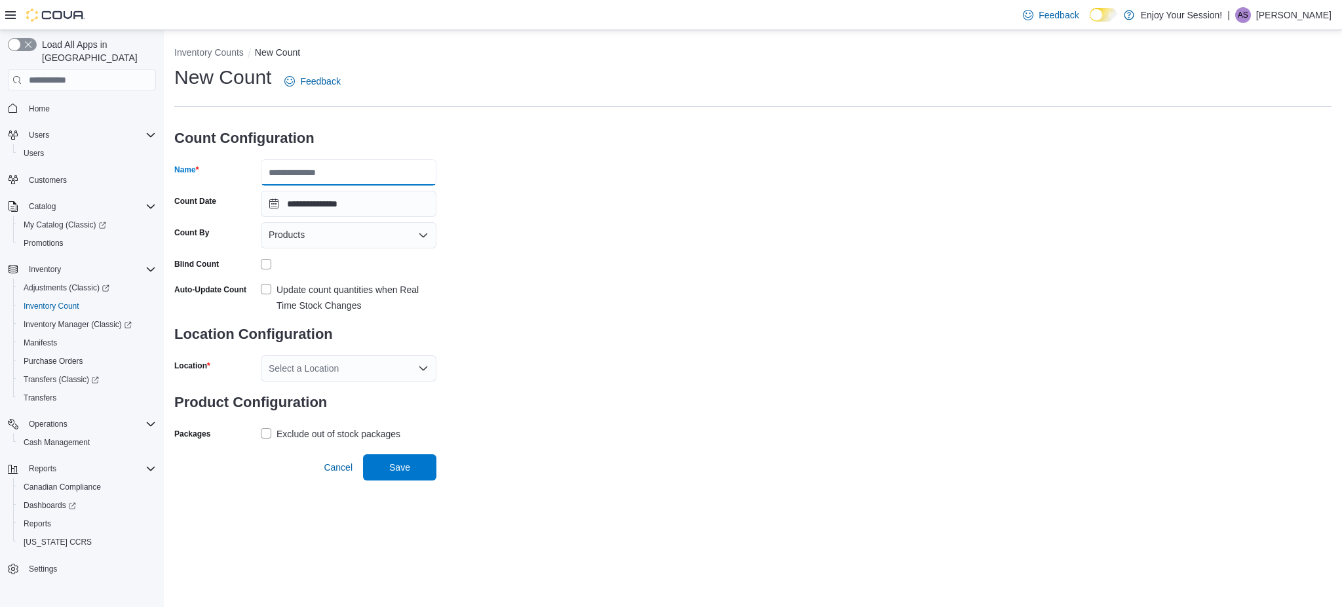
click at [382, 168] on input "Name" at bounding box center [349, 172] width 176 height 26
type input "*******"
click at [360, 231] on div "Products" at bounding box center [349, 235] width 176 height 26
click at [345, 275] on span "Classifications" at bounding box center [356, 276] width 144 height 13
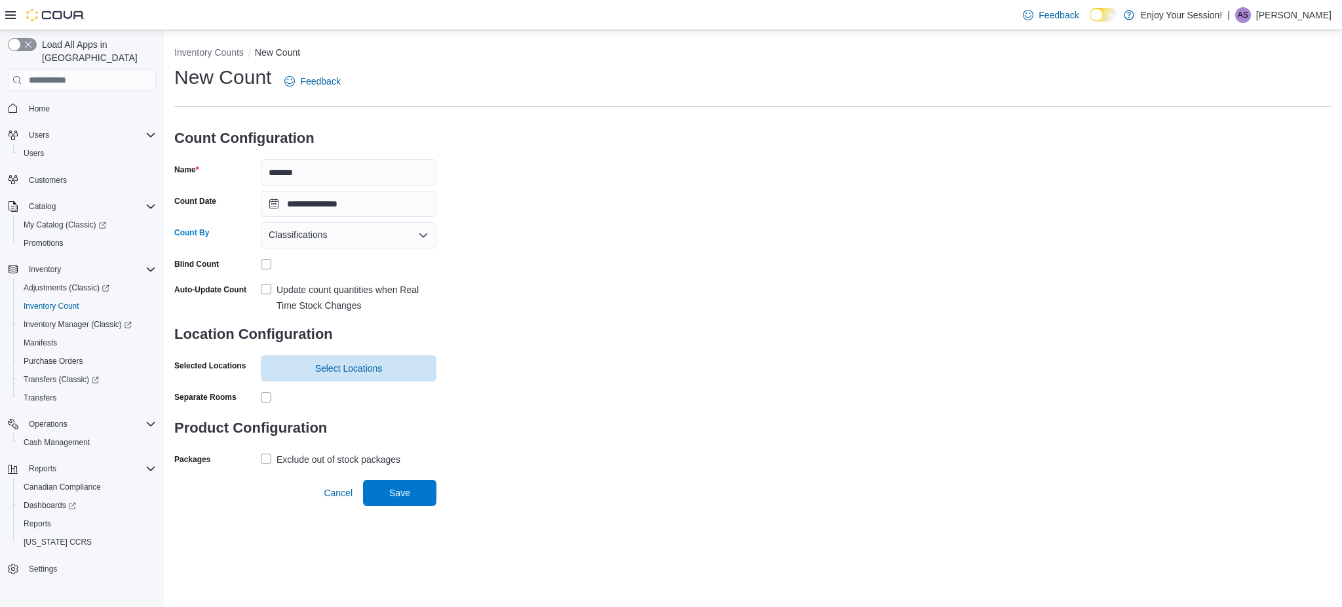
click at [263, 286] on label "Update count quantities when Real Time Stock Changes" at bounding box center [349, 297] width 176 height 31
click at [293, 373] on span "Select Locations" at bounding box center [349, 367] width 160 height 26
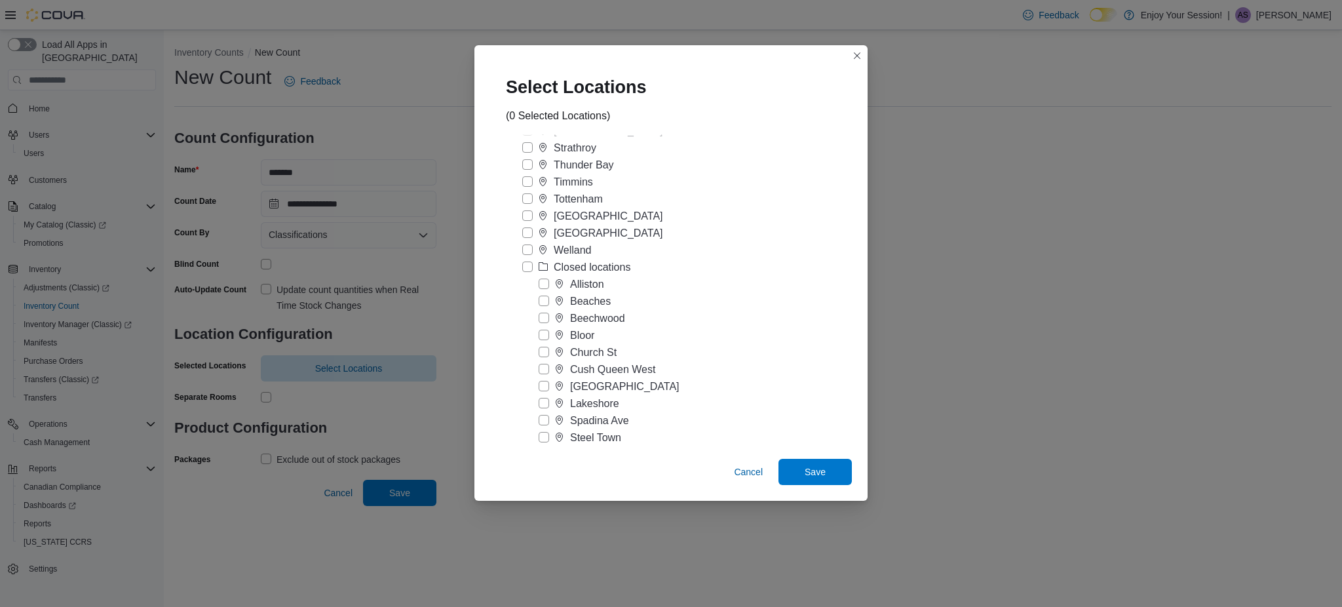
scroll to position [645, 0]
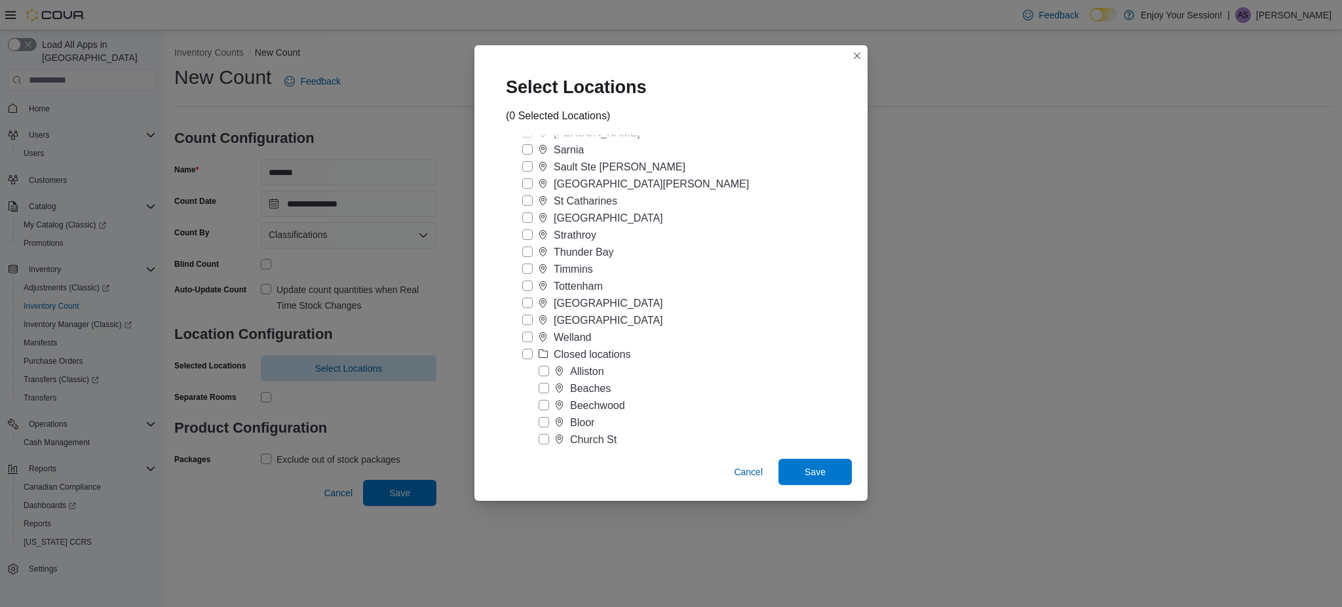
click at [527, 145] on label "Sarnia" at bounding box center [553, 150] width 62 height 16
click at [811, 466] on span "Save" at bounding box center [814, 470] width 21 height 13
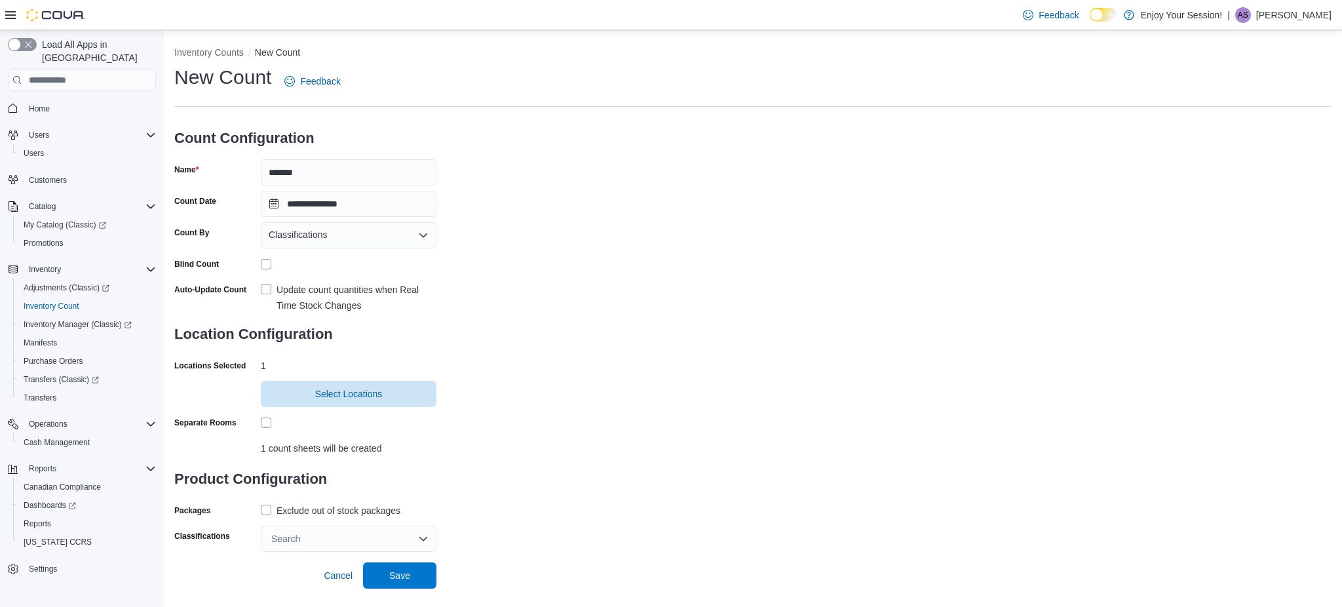
click at [536, 326] on div "**********" at bounding box center [752, 307] width 1157 height 487
click at [269, 510] on label "Exclude out of stock packages" at bounding box center [331, 510] width 140 height 16
click at [297, 542] on div "Search" at bounding box center [349, 538] width 176 height 26
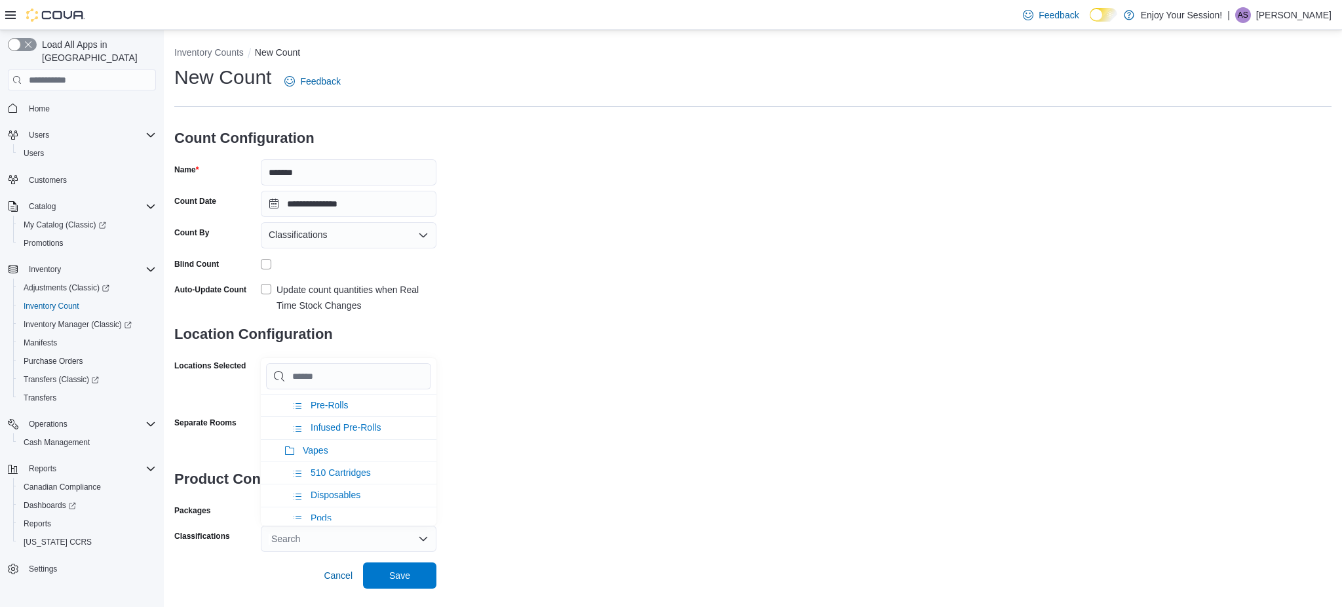
scroll to position [174, 0]
click at [327, 499] on span "Edibles" at bounding box center [318, 498] width 30 height 10
click at [332, 381] on input "Chip List selector" at bounding box center [348, 376] width 165 height 26
type input "*"
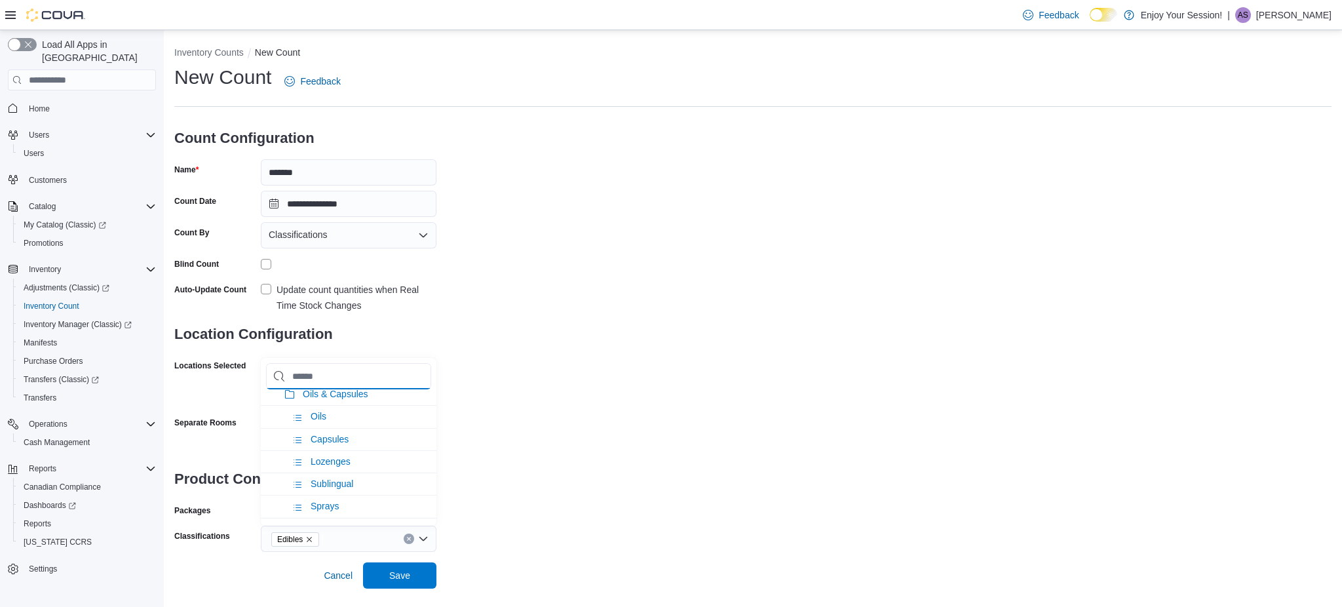
type input "*"
type input "**"
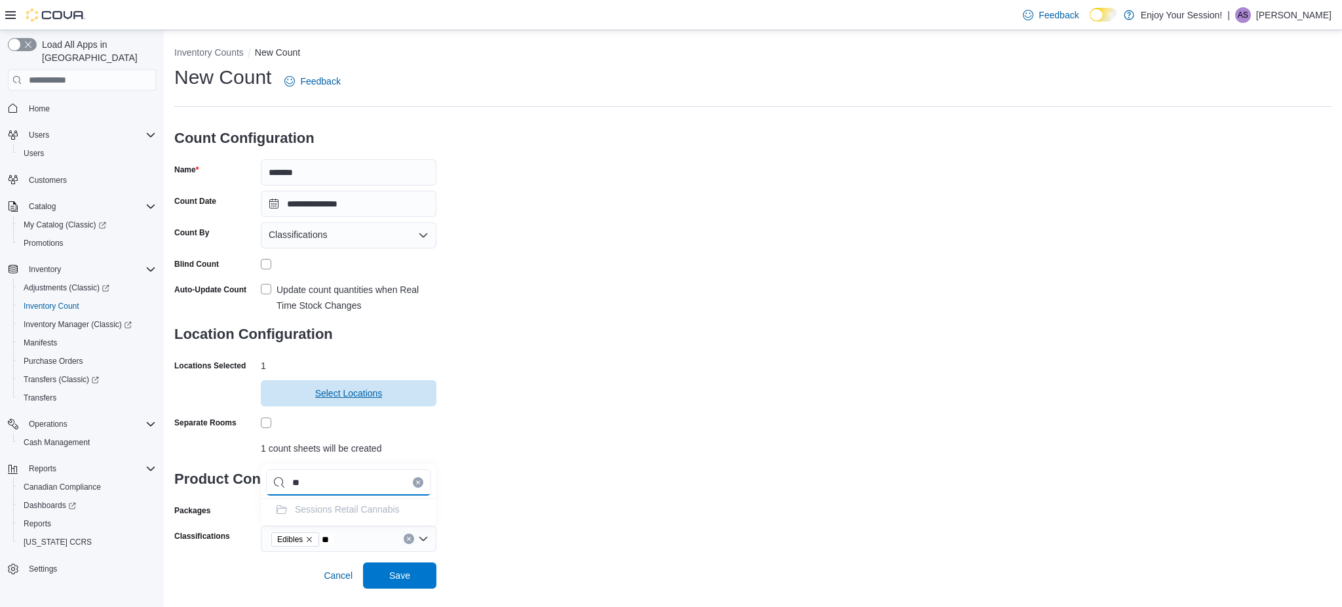
type input "*"
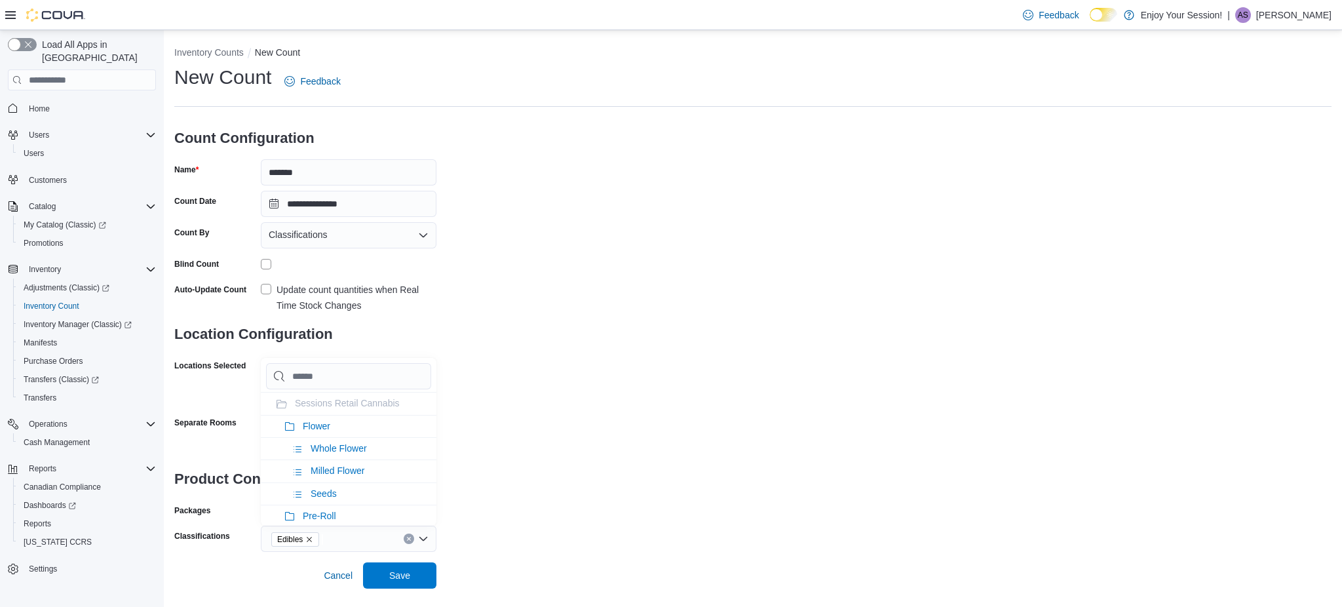
click at [312, 538] on icon "Remove Edibles from selection in this group" at bounding box center [309, 539] width 8 height 8
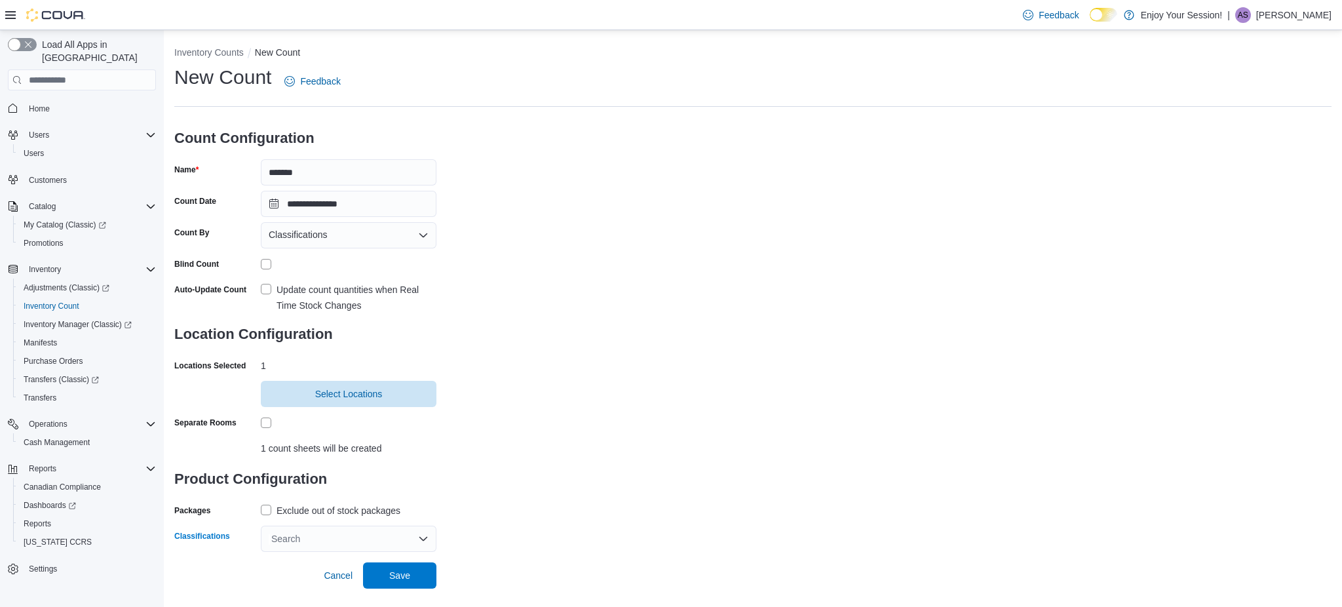
click at [299, 533] on div "Search" at bounding box center [349, 538] width 176 height 26
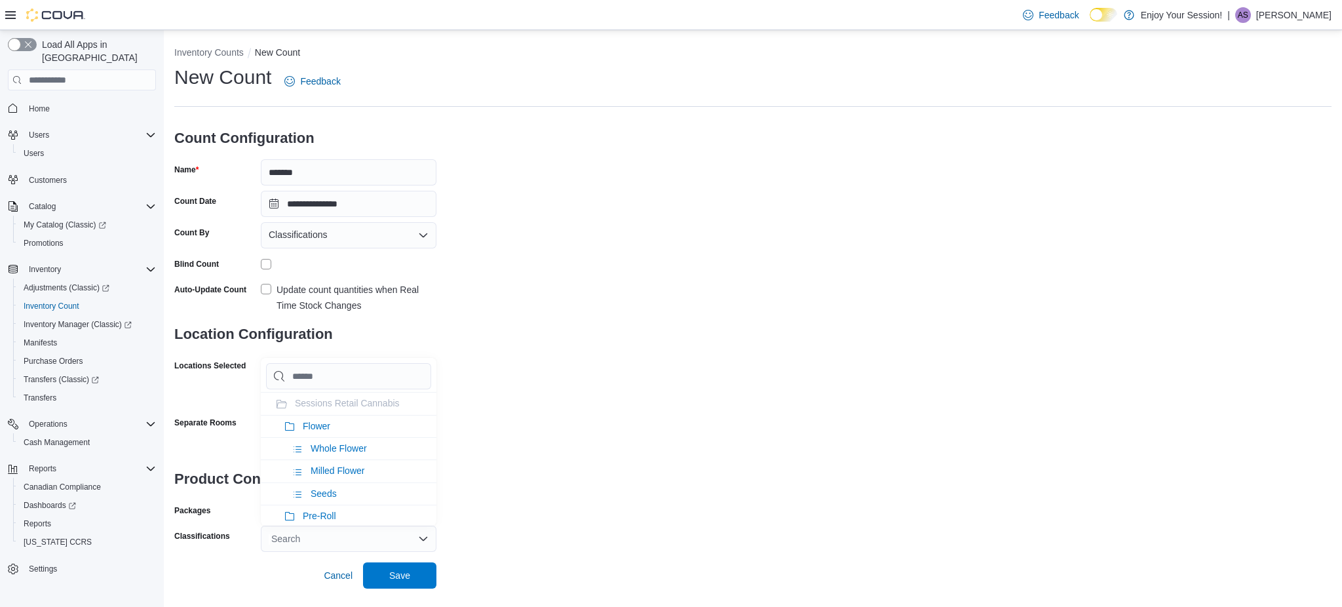
type input "*"
type input "**"
type input "***"
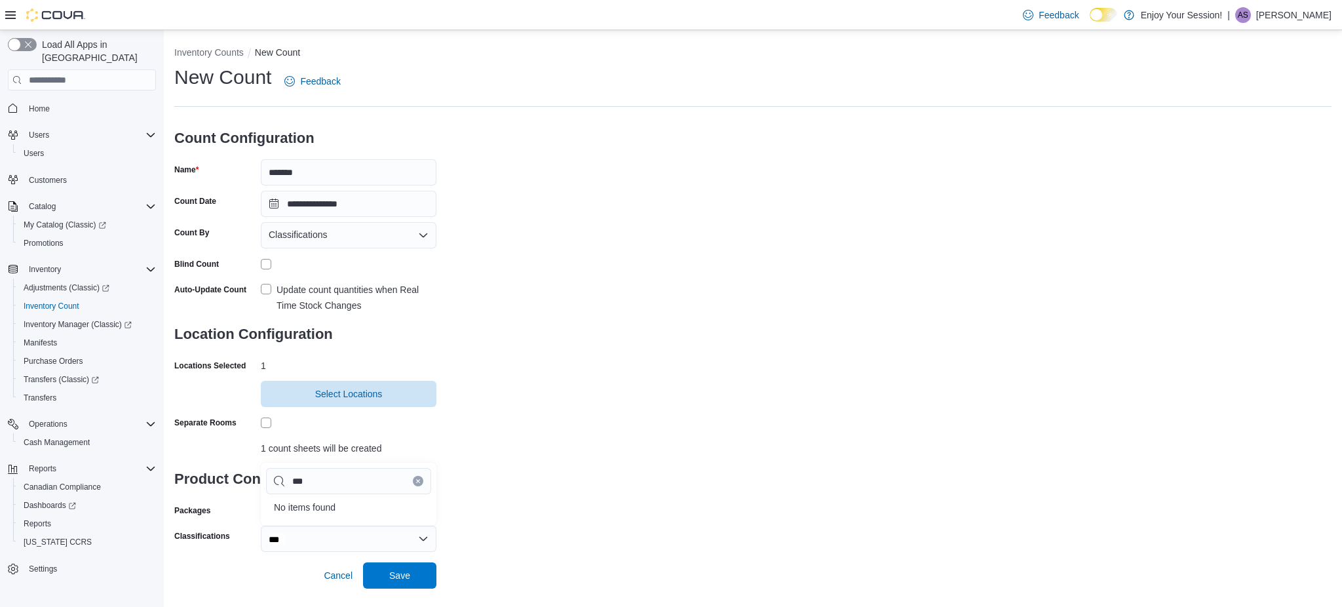
type input "**"
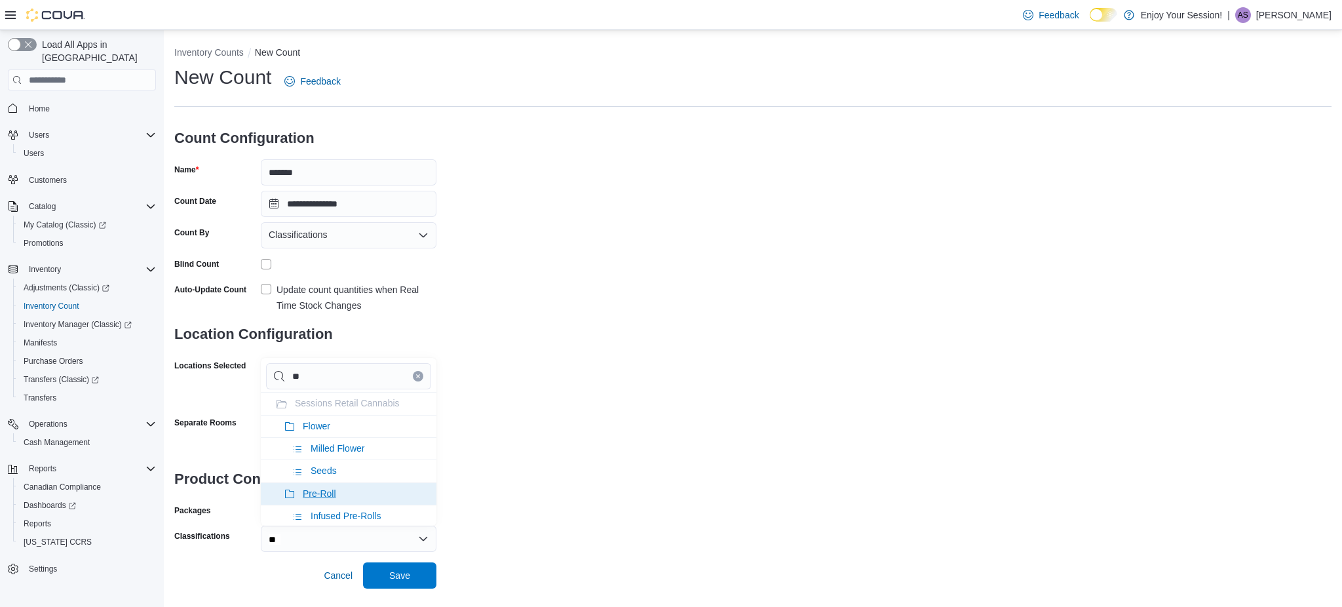
type input "*"
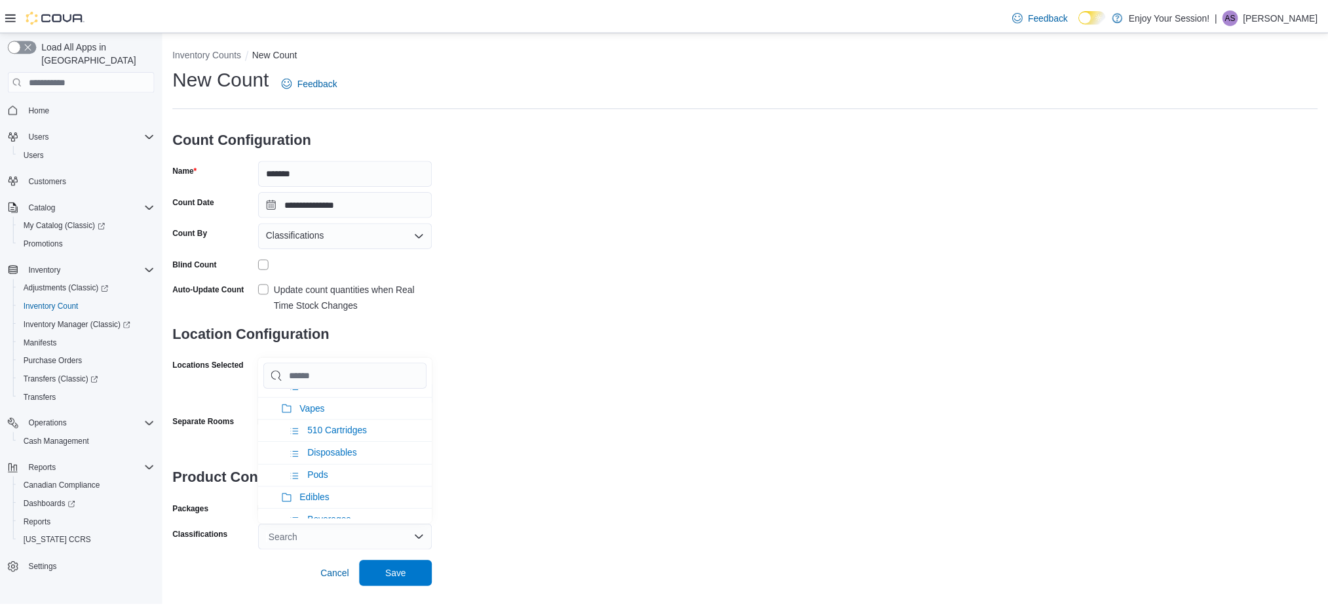
scroll to position [262, 0]
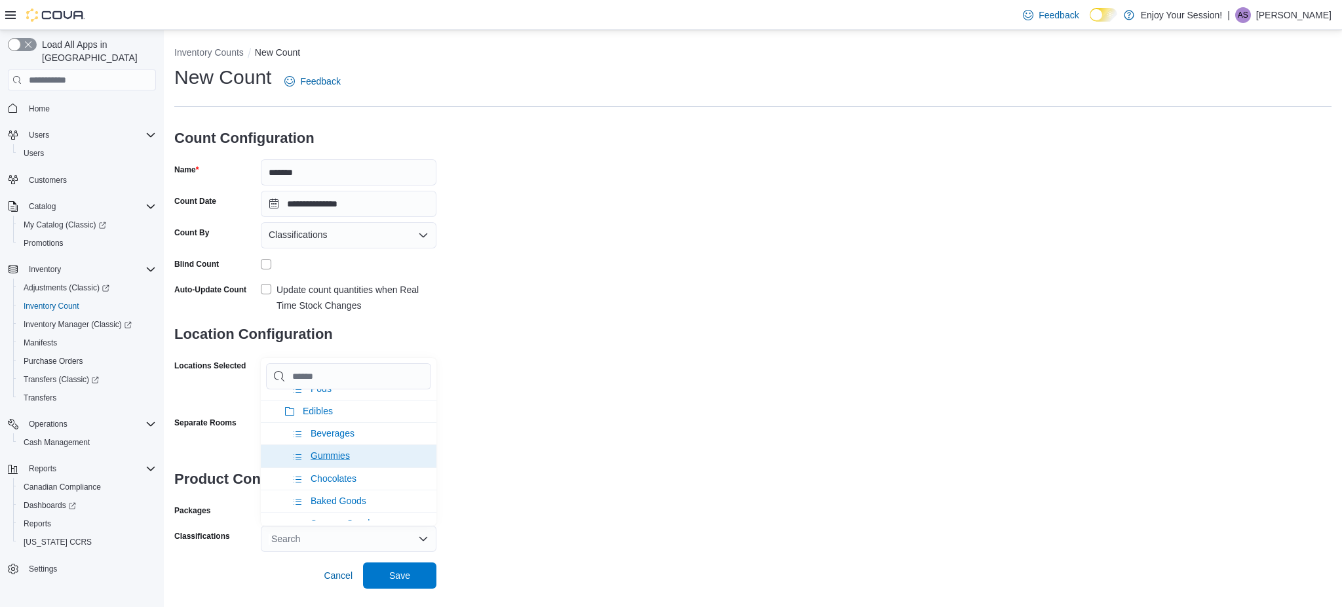
click at [363, 456] on li "Gummies" at bounding box center [349, 455] width 176 height 22
click at [363, 456] on li "Chocolates" at bounding box center [349, 455] width 176 height 22
click at [363, 456] on span "Baked Goods" at bounding box center [338, 455] width 56 height 10
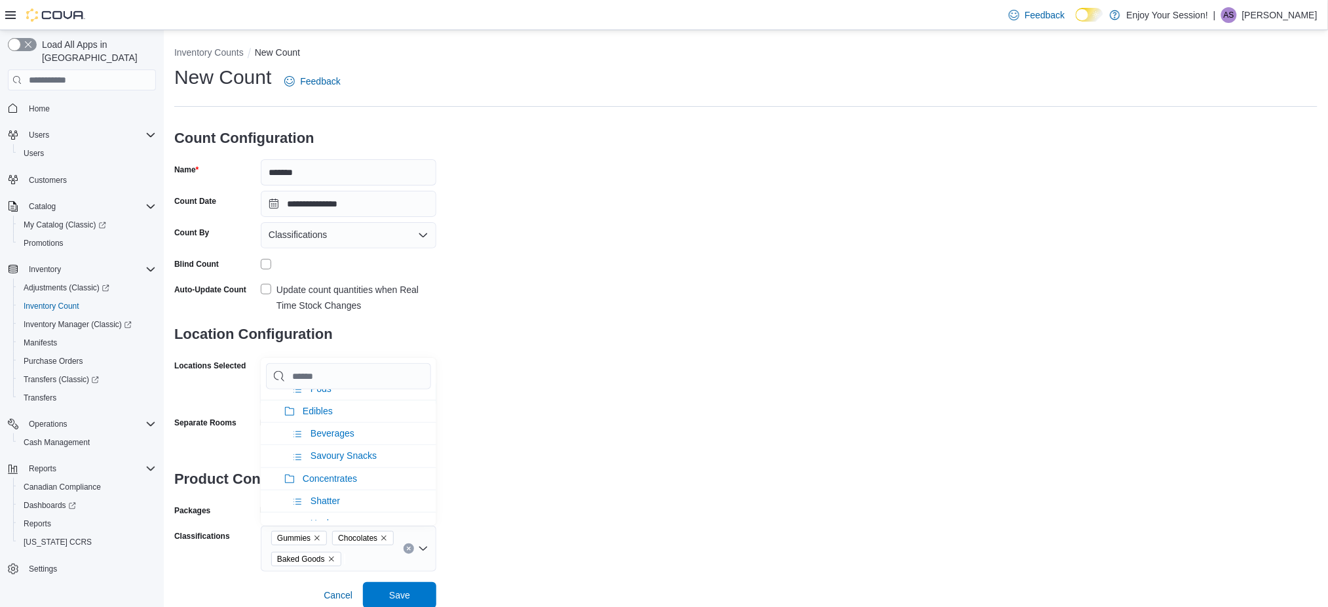
click at [363, 456] on span "Savoury Snacks" at bounding box center [343, 455] width 66 height 10
click at [530, 440] on div "**********" at bounding box center [745, 327] width 1143 height 527
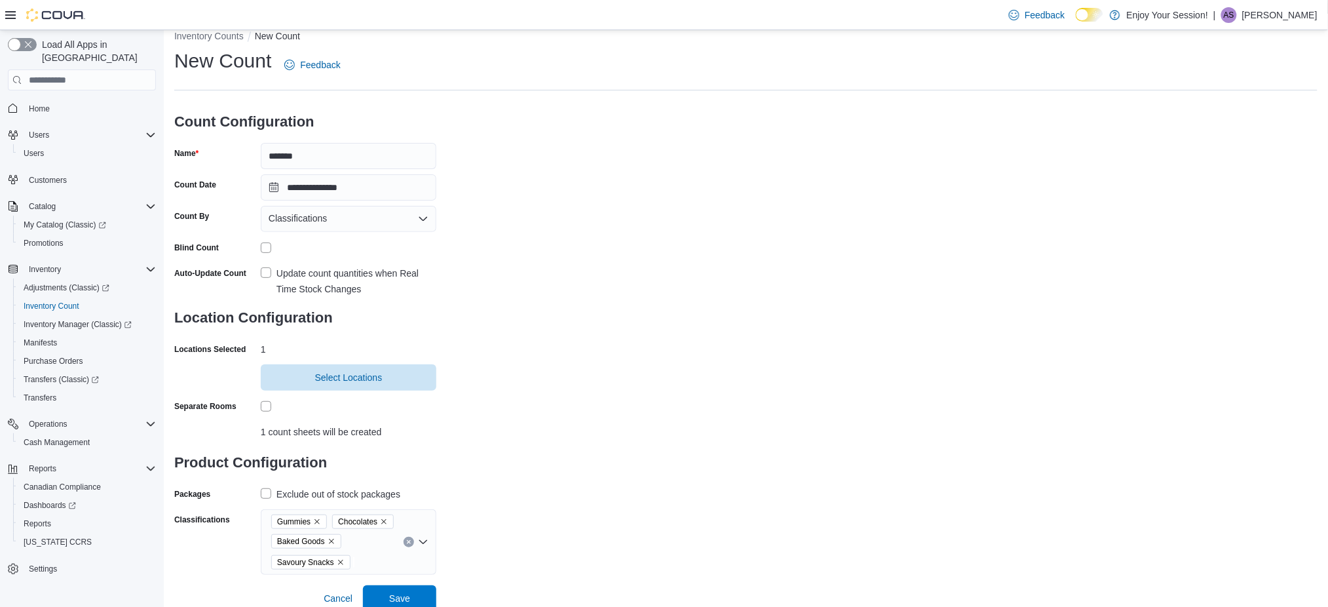
scroll to position [20, 0]
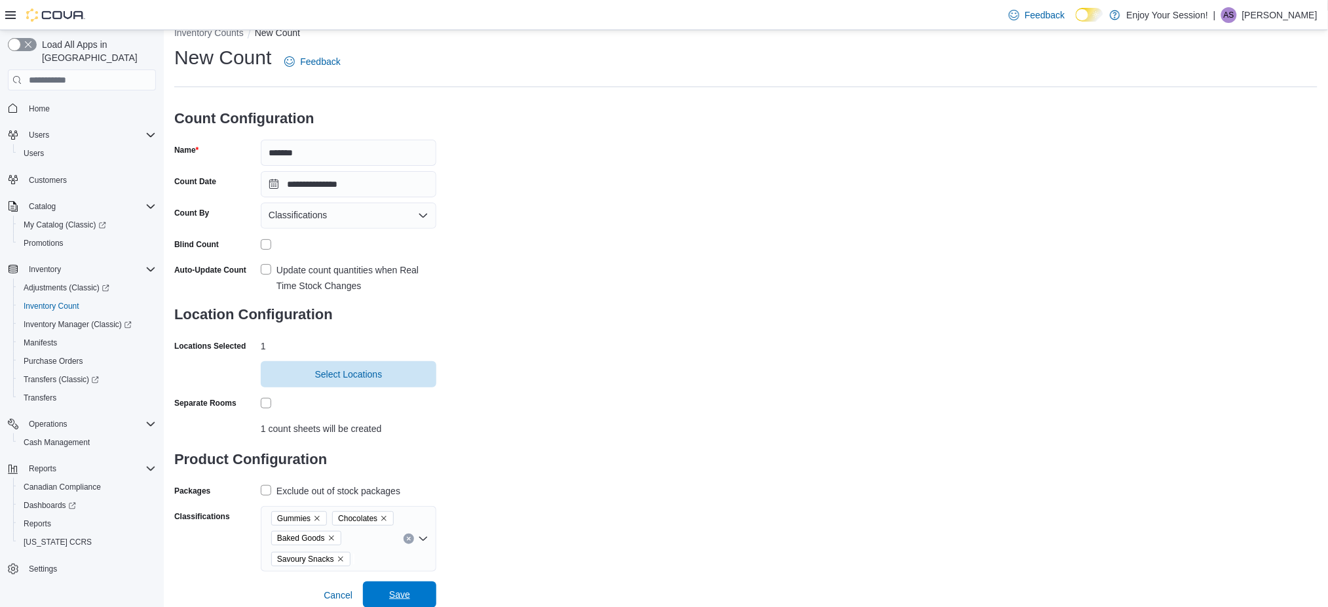
click at [392, 592] on span "Save" at bounding box center [399, 594] width 21 height 13
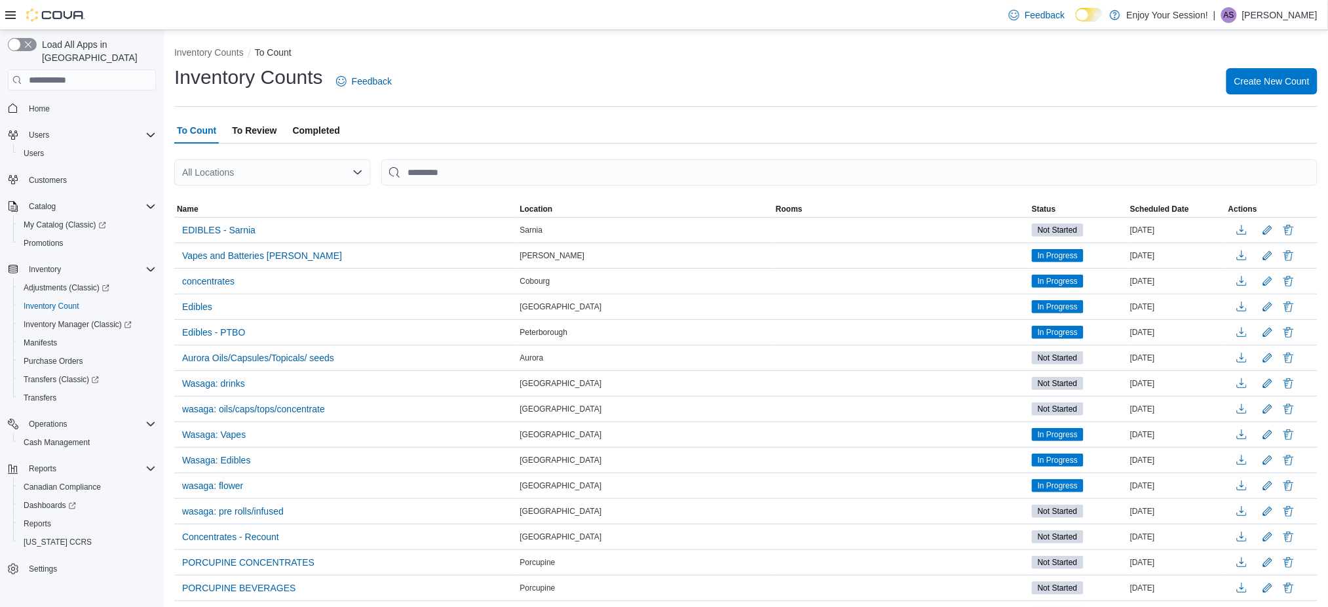
click at [789, 57] on ol "Inventory Counts To Count" at bounding box center [745, 54] width 1143 height 16
click at [235, 228] on span "EDIBLES - Sarnia" at bounding box center [218, 229] width 73 height 13
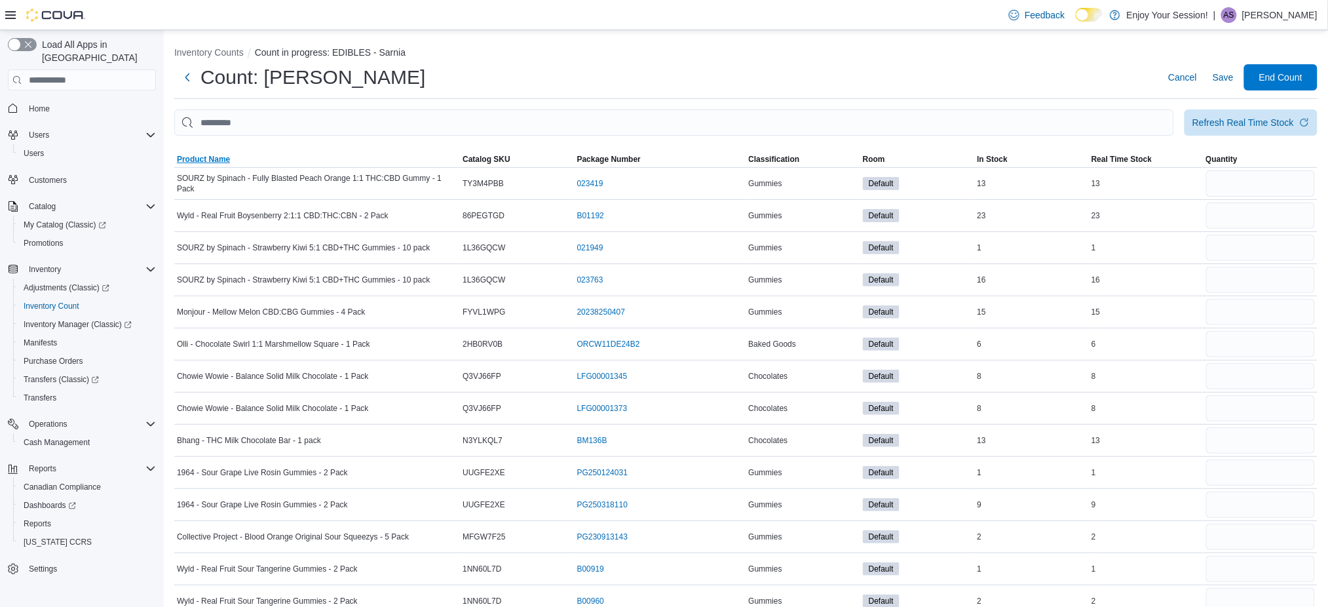
click at [202, 155] on span "Product Name" at bounding box center [203, 159] width 53 height 10
